Goal: Navigation & Orientation: Find specific page/section

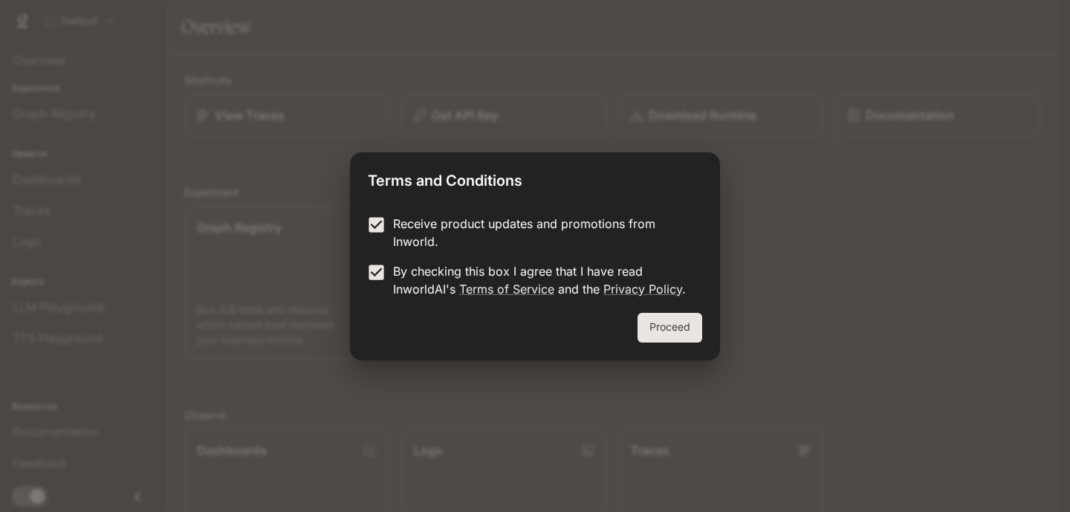
click at [660, 326] on button "Proceed" at bounding box center [670, 328] width 65 height 30
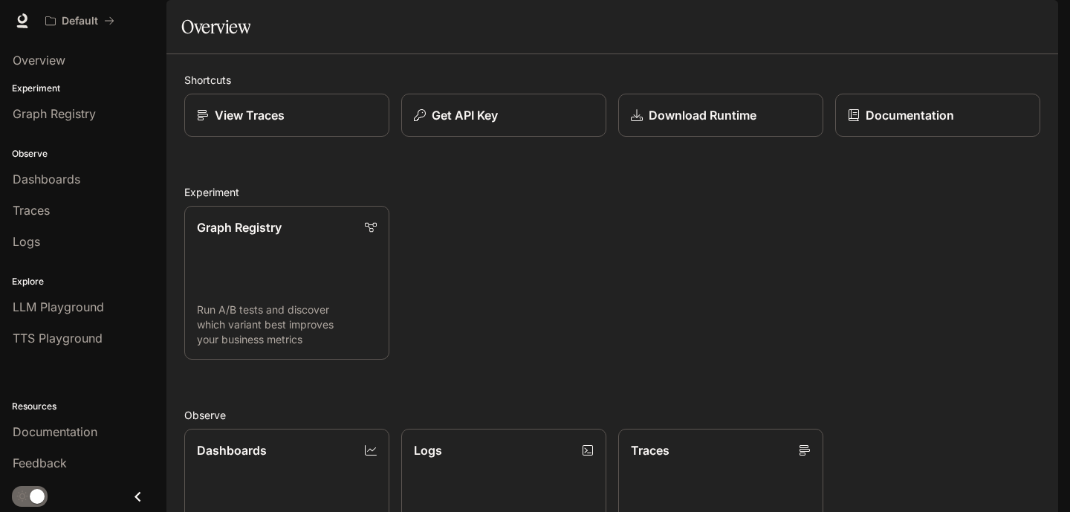
click at [660, 326] on div "Graph Registry Run A/B tests and discover which variant best improves your busi…" at bounding box center [606, 277] width 868 height 166
click at [90, 189] on link "Dashboards" at bounding box center [83, 179] width 155 height 28
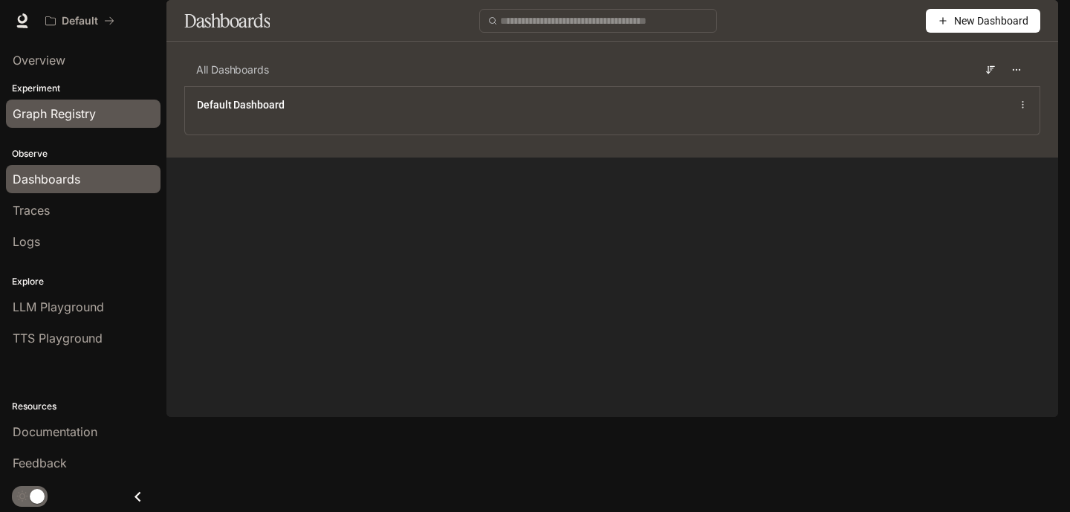
click at [91, 105] on span "Graph Registry" at bounding box center [54, 114] width 83 height 18
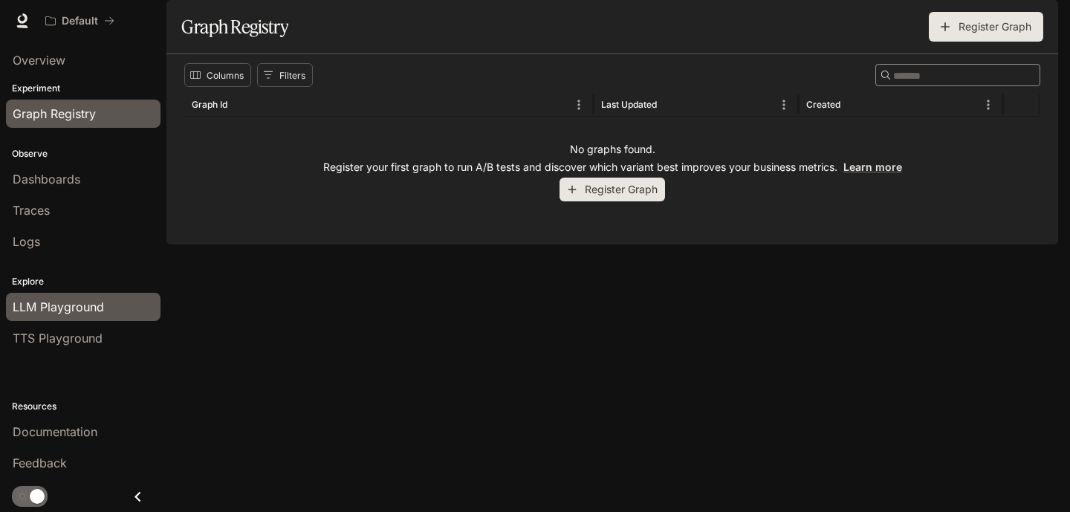
click at [46, 300] on span "LLM Playground" at bounding box center [58, 307] width 91 height 18
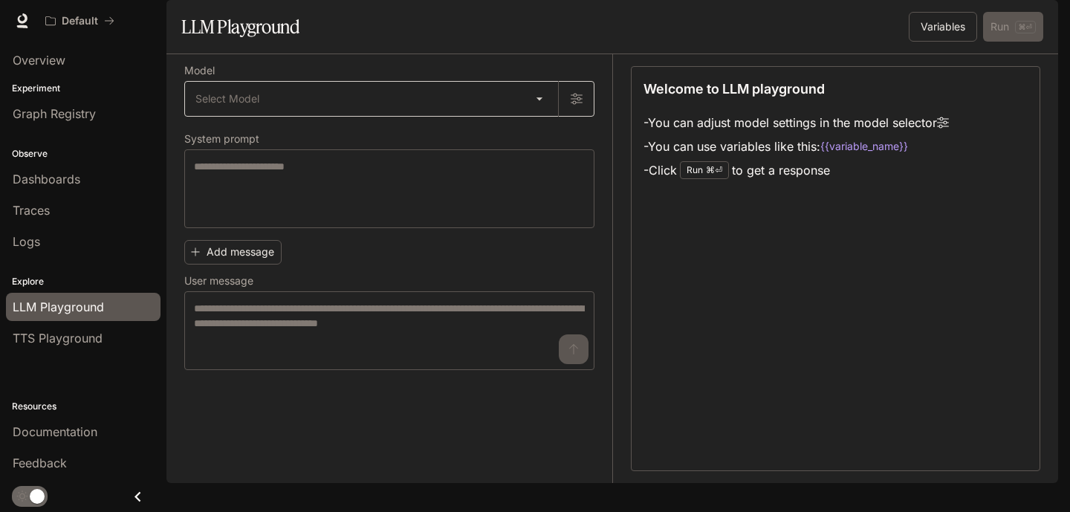
click at [440, 137] on body "Skip to main content Default Documentation Documentation Portal Overview Experi…" at bounding box center [535, 256] width 1070 height 512
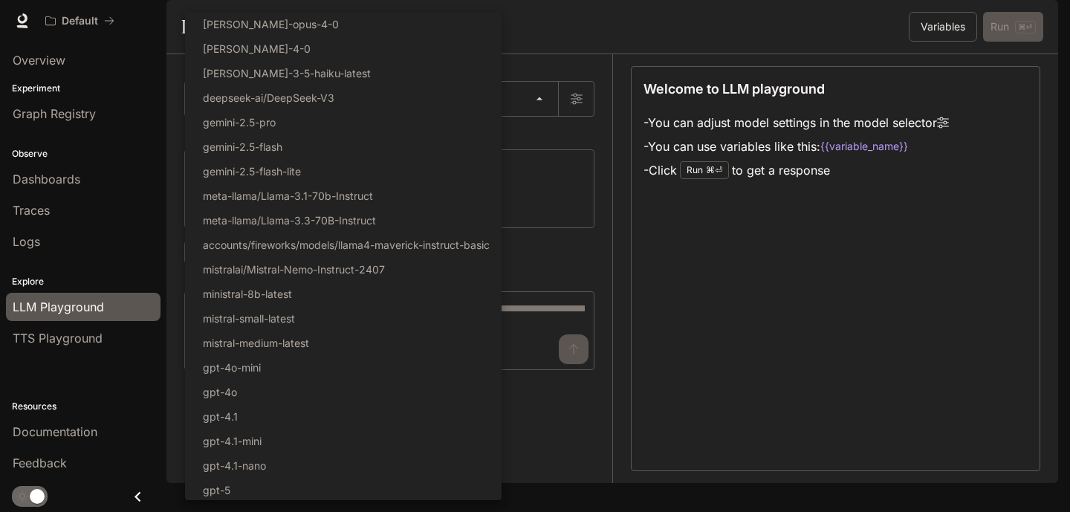
click at [571, 62] on div at bounding box center [535, 256] width 1070 height 512
click at [536, 131] on body "Skip to main content Default Documentation Documentation Portal Overview Experi…" at bounding box center [535, 256] width 1070 height 512
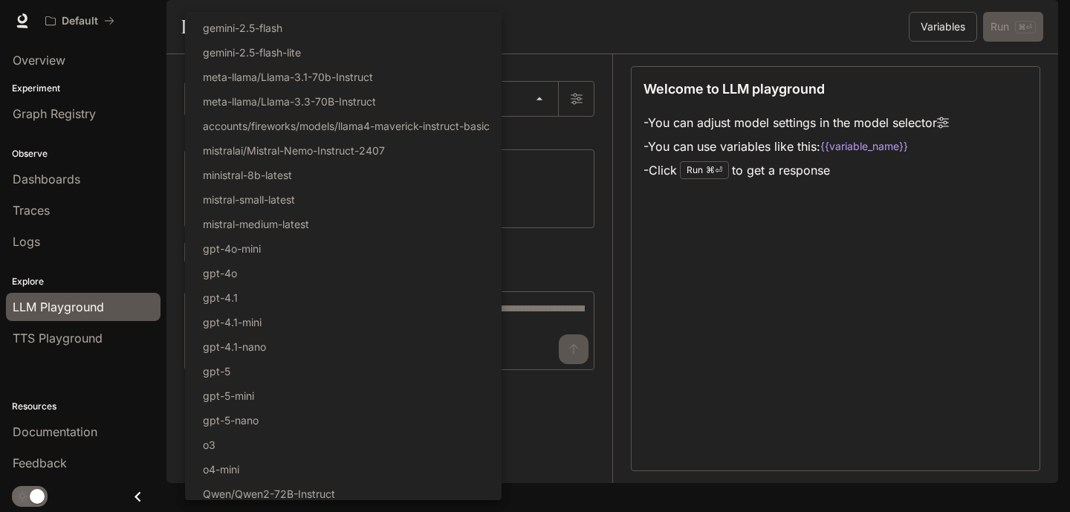
scroll to position [117, 0]
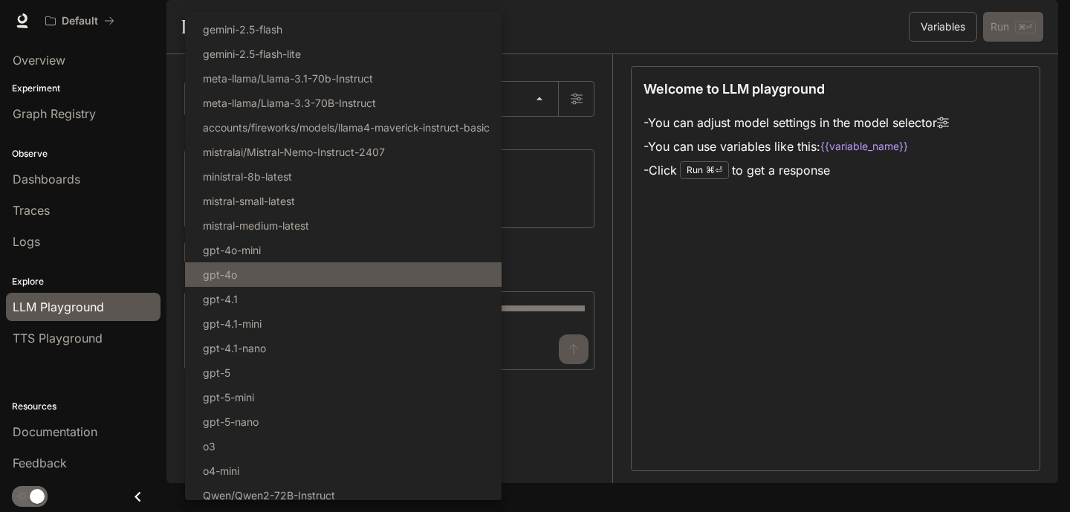
click at [230, 279] on p "gpt-4o" at bounding box center [220, 275] width 34 height 16
type input "******"
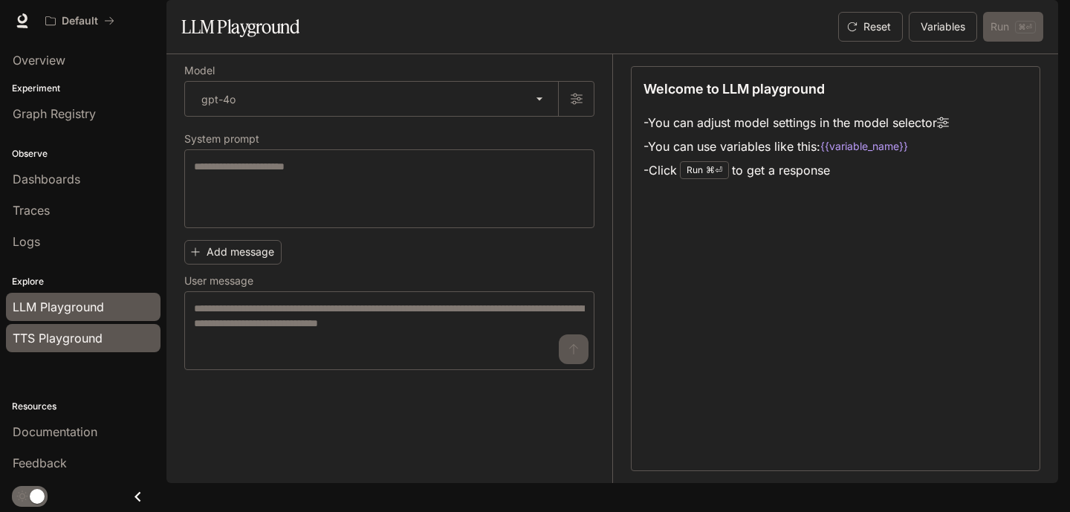
click at [121, 348] on link "TTS Playground" at bounding box center [83, 338] width 155 height 28
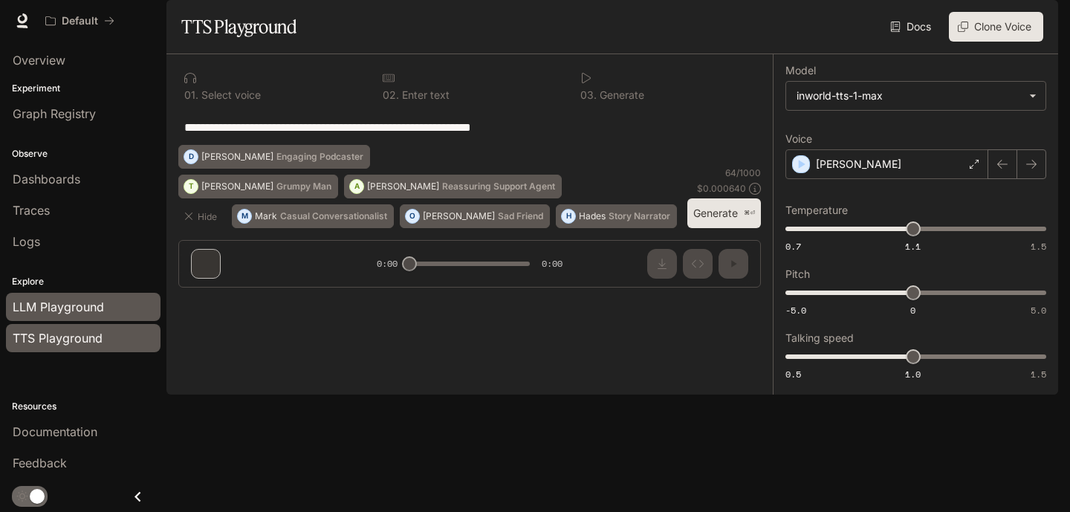
click at [77, 311] on span "LLM Playground" at bounding box center [58, 307] width 91 height 18
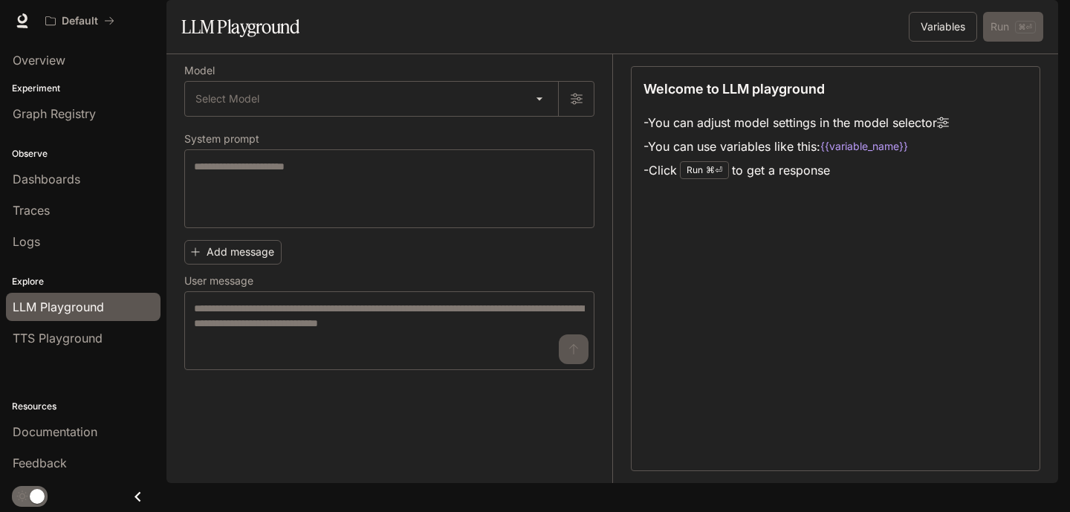
click at [84, 226] on li "Logs" at bounding box center [83, 241] width 166 height 31
click at [85, 211] on div "Traces" at bounding box center [83, 210] width 141 height 18
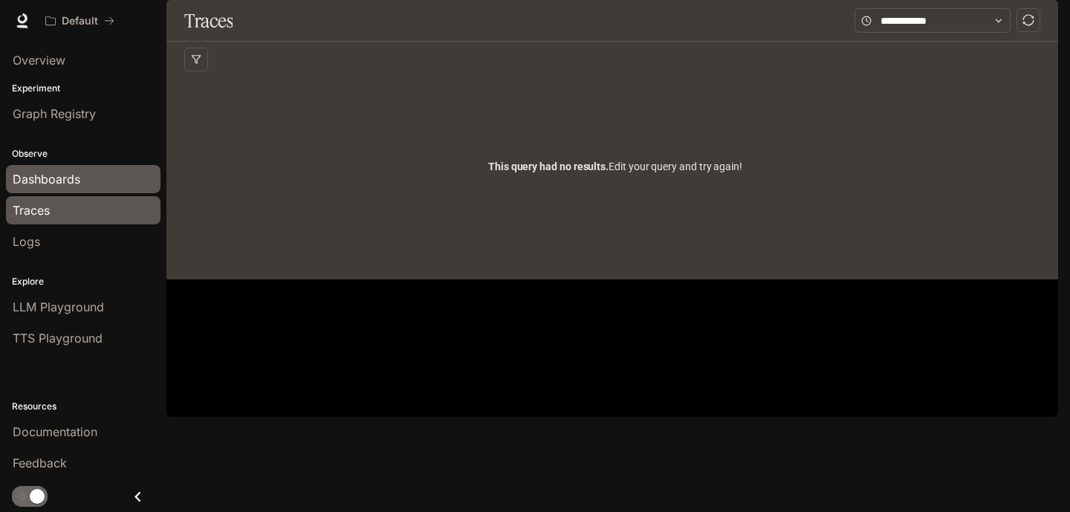
click at [82, 189] on link "Dashboards" at bounding box center [83, 179] width 155 height 28
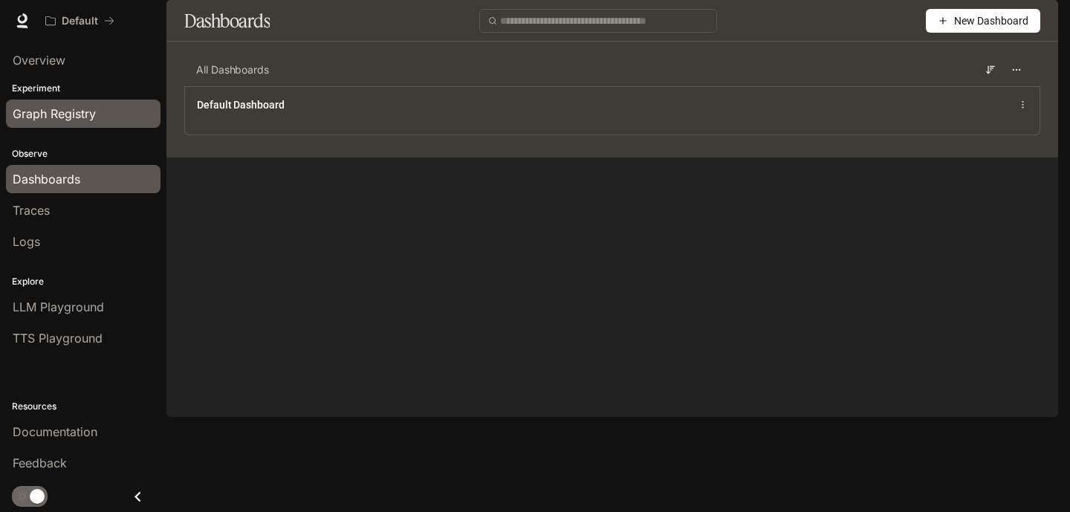
click at [90, 113] on span "Graph Registry" at bounding box center [54, 114] width 83 height 18
